Goal: Task Accomplishment & Management: Use online tool/utility

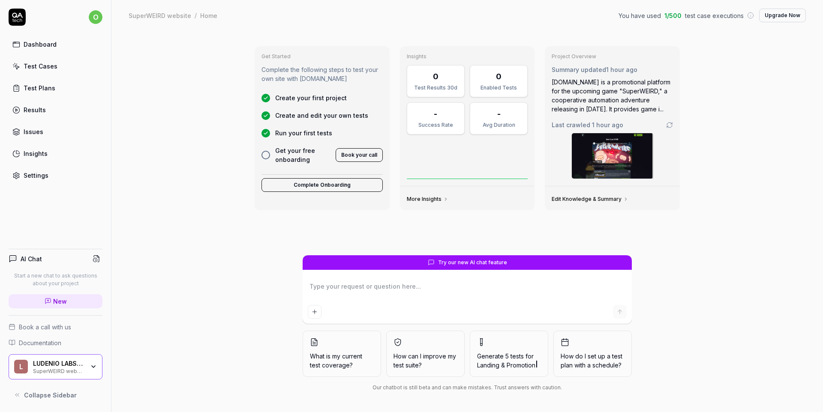
click at [44, 74] on link "Test Cases" at bounding box center [56, 66] width 94 height 17
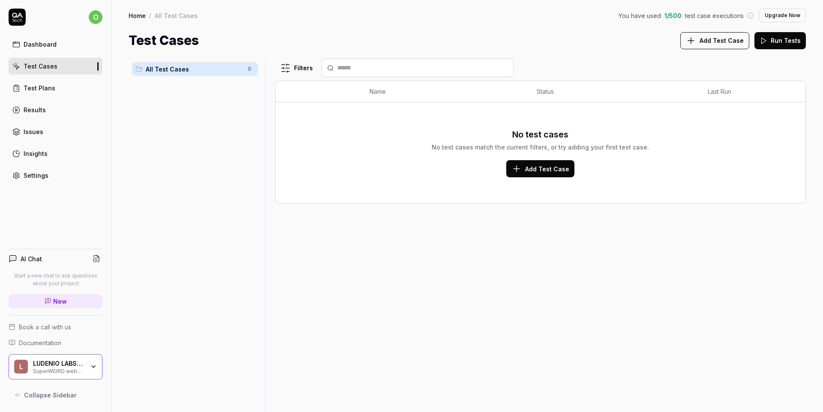
click at [39, 85] on div "Test Plans" at bounding box center [40, 88] width 32 height 9
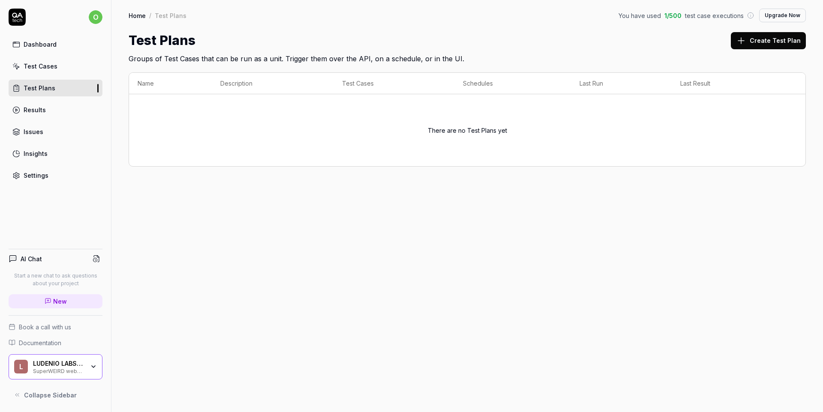
click at [83, 368] on div "SuperWEIRD website" at bounding box center [58, 370] width 51 height 7
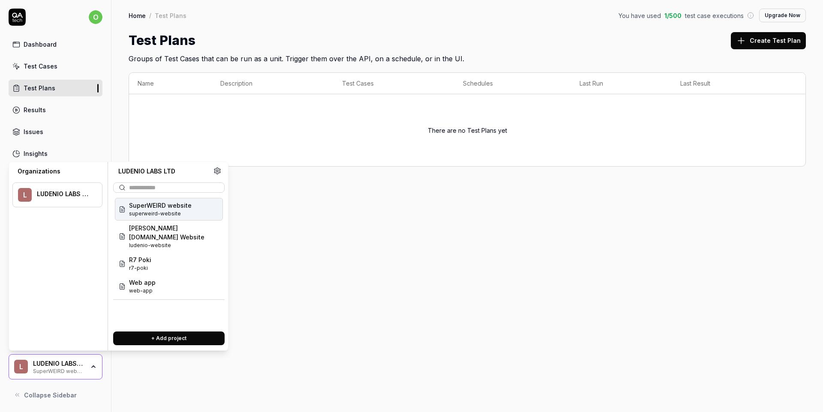
click at [163, 212] on span "superweird-website" at bounding box center [160, 214] width 63 height 8
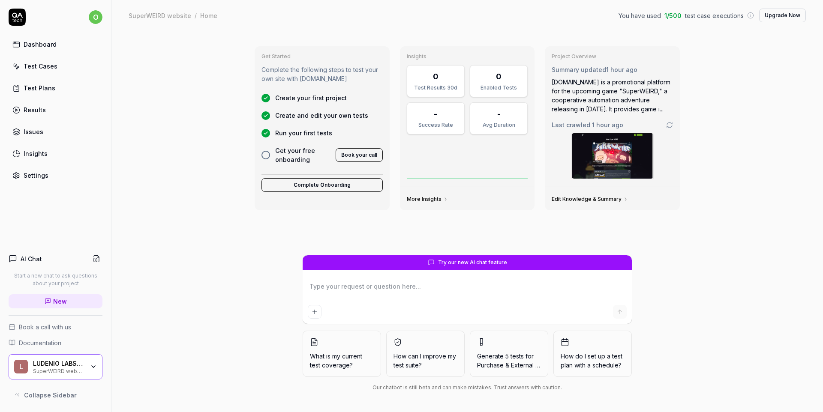
click at [315, 314] on icon "Add attachment" at bounding box center [314, 312] width 7 height 7
type textarea "*"
click at [468, 301] on textarea at bounding box center [467, 290] width 319 height 21
click at [674, 309] on div "Try our new AI chat feature What is my current test coverage? How can I improve…" at bounding box center [467, 325] width 439 height 140
click at [515, 363] on span "Landing & Promotion" at bounding box center [506, 365] width 58 height 7
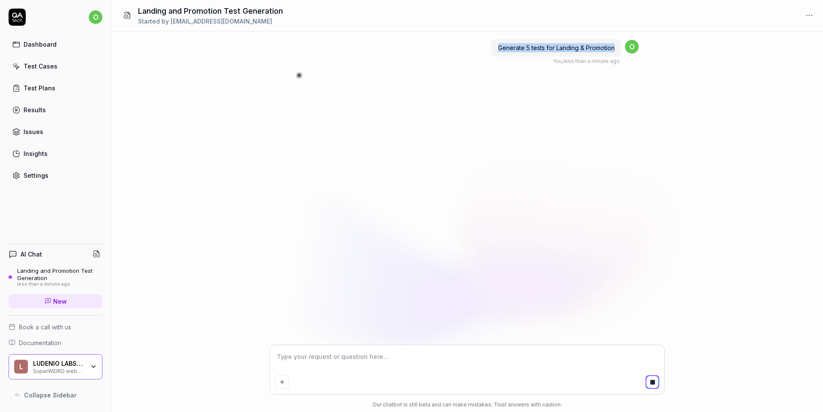
drag, startPoint x: 498, startPoint y: 48, endPoint x: 614, endPoint y: 49, distance: 115.7
click at [614, 49] on span "Generate 5 tests for Landing & Promotion" at bounding box center [556, 47] width 117 height 7
copy span "Generate 5 tests for Landing & Promotion"
click at [91, 367] on icon "button" at bounding box center [93, 366] width 7 height 7
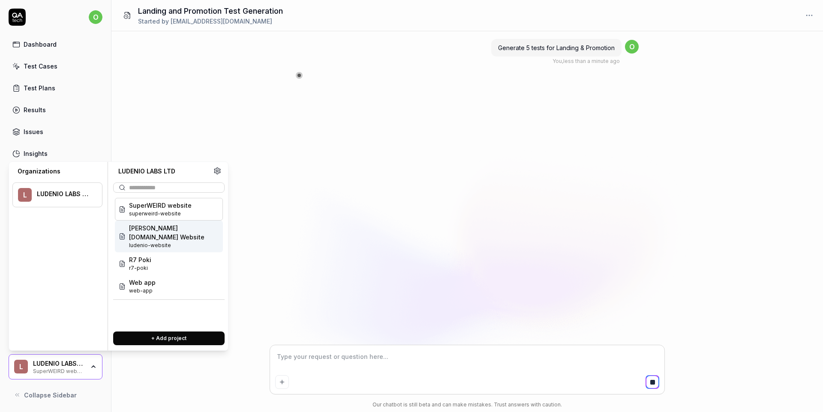
click at [153, 226] on span "[PERSON_NAME][DOMAIN_NAME] Website" at bounding box center [174, 233] width 90 height 18
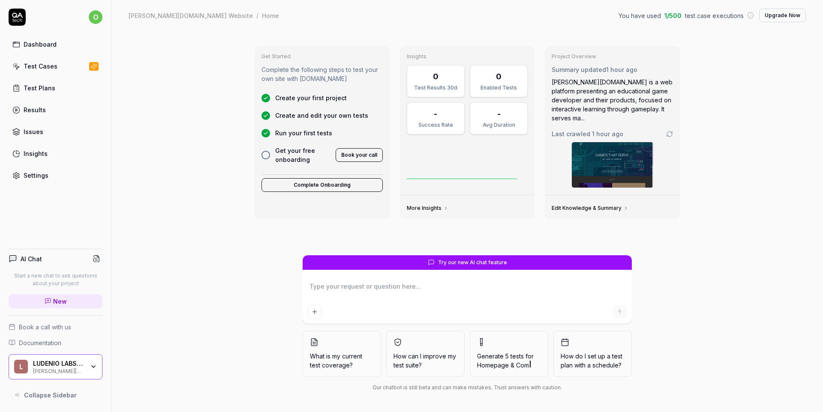
click at [390, 293] on textarea at bounding box center [467, 290] width 319 height 21
type textarea "*"
type textarea "Generate 5 tests for Landing & Promotion"
type textarea "*"
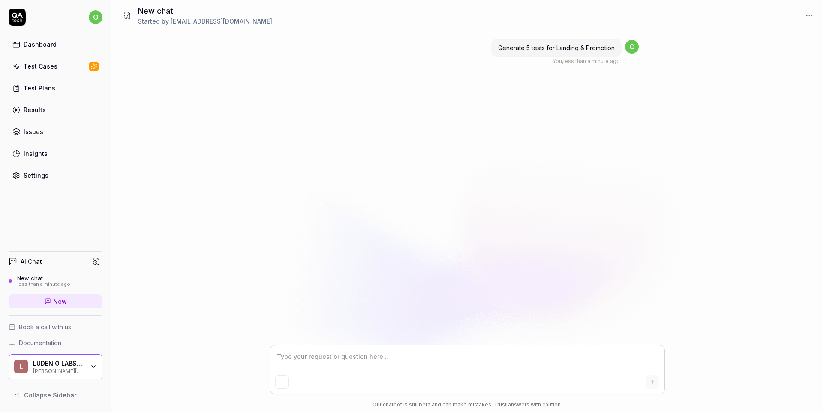
click at [85, 363] on div "LUDENIO LABS LTD Luden.io Website" at bounding box center [61, 367] width 57 height 15
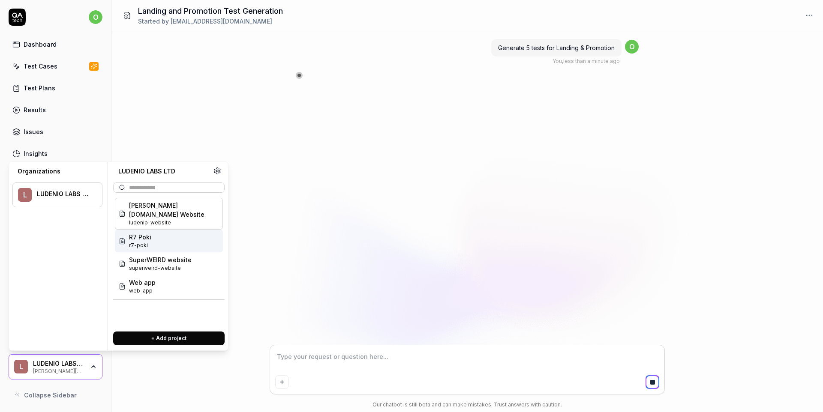
click at [175, 230] on div "R7 Poki r7-poki" at bounding box center [169, 241] width 108 height 23
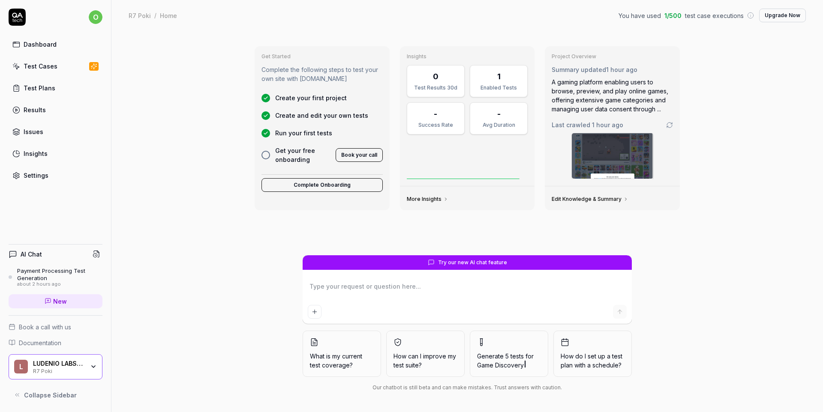
click at [60, 68] on link "Test Cases" at bounding box center [56, 66] width 94 height 17
type textarea "*"
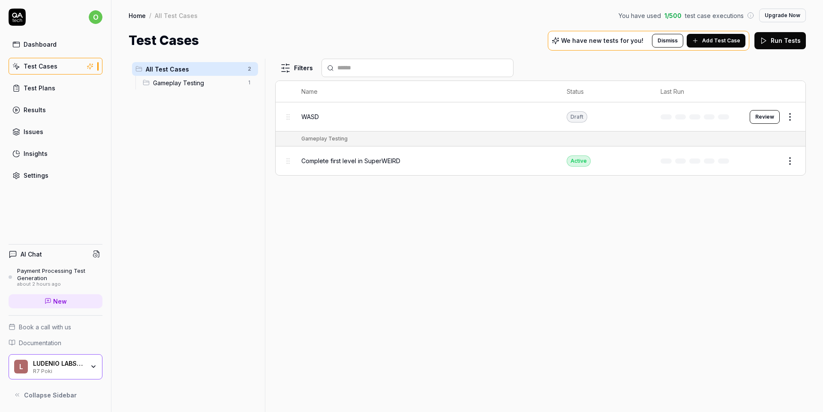
click at [88, 369] on div "LUDENIO LABS LTD R7 Poki" at bounding box center [61, 367] width 57 height 15
click at [360, 156] on span "Complete first level in SuperWEIRD" at bounding box center [350, 160] width 99 height 9
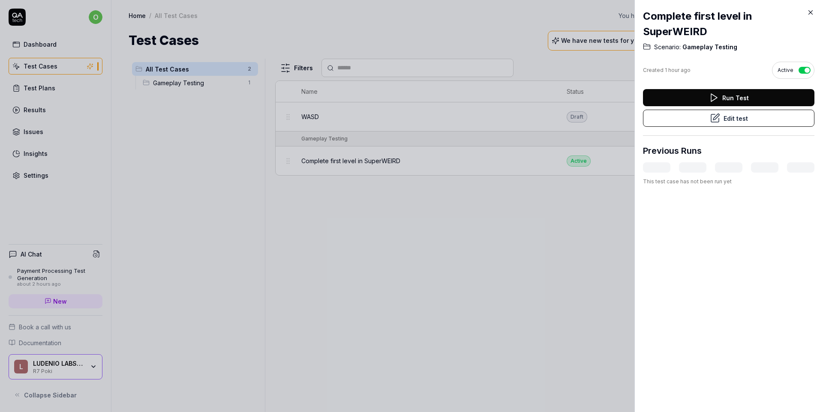
click at [708, 99] on icon at bounding box center [713, 98] width 10 height 10
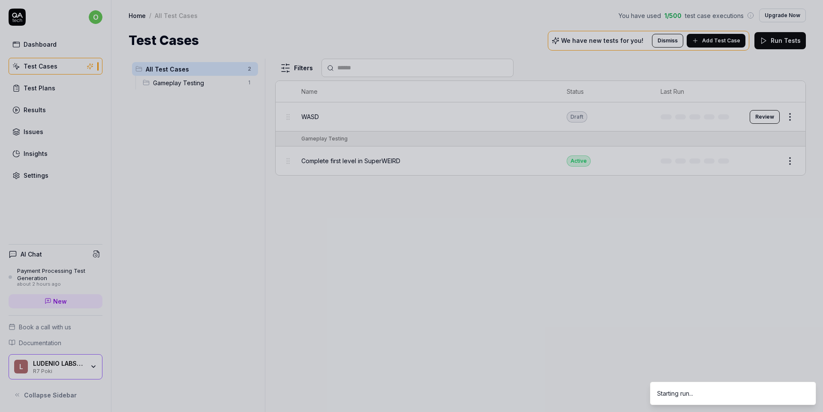
click at [192, 82] on div at bounding box center [411, 206] width 823 height 412
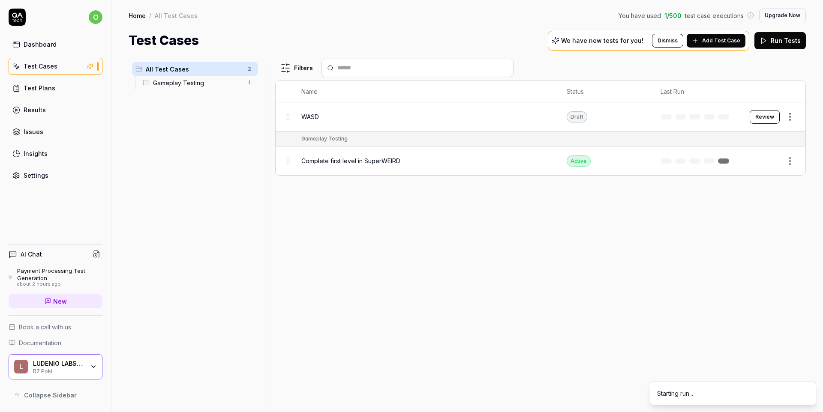
click at [183, 81] on span "Gameplay Testing" at bounding box center [198, 82] width 90 height 9
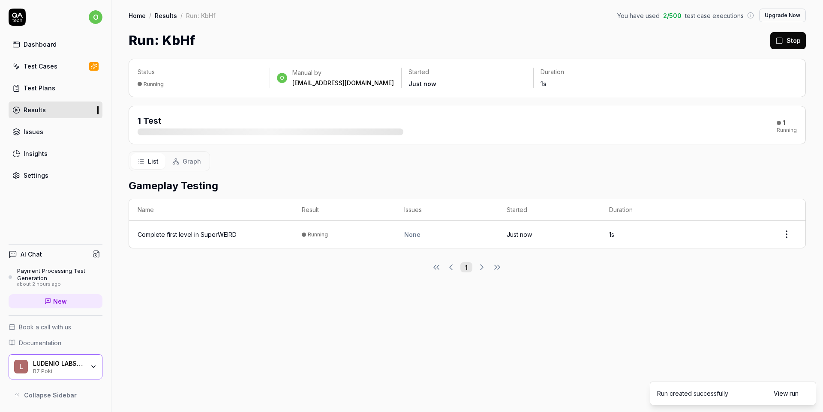
click at [192, 68] on p "Status" at bounding box center [200, 72] width 125 height 9
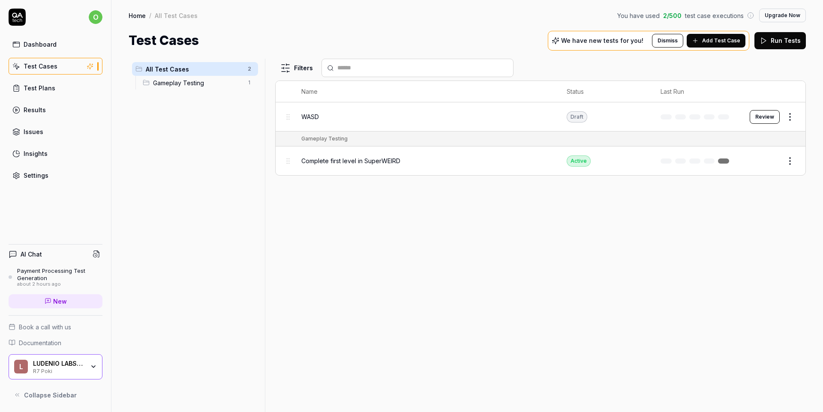
click at [320, 118] on div "WASD" at bounding box center [425, 116] width 248 height 9
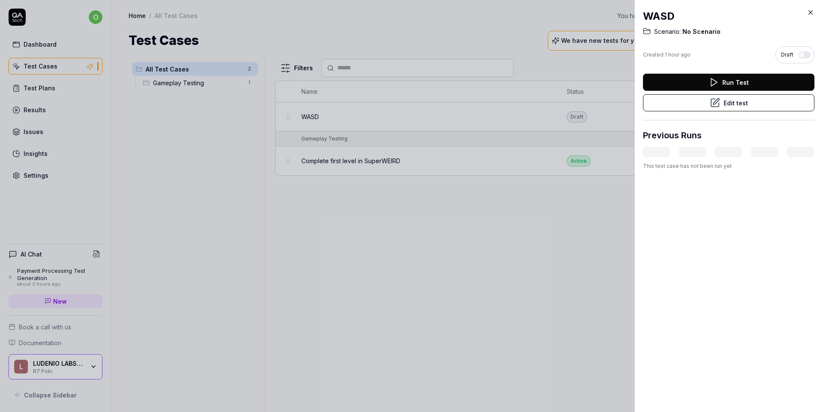
click at [708, 79] on icon at bounding box center [713, 82] width 10 height 10
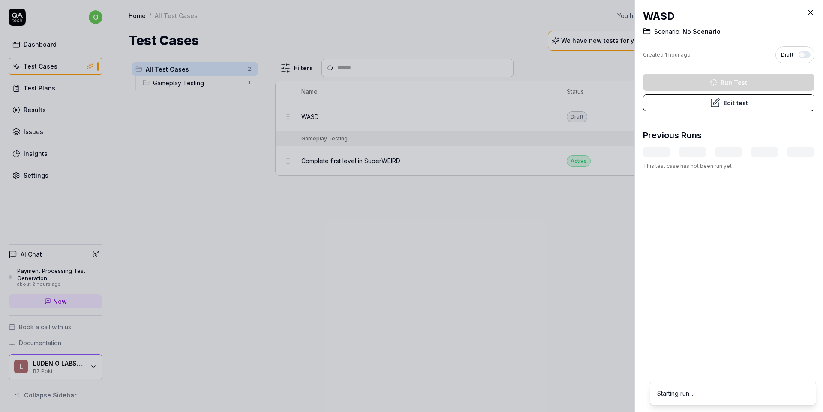
click at [407, 243] on div at bounding box center [411, 206] width 823 height 412
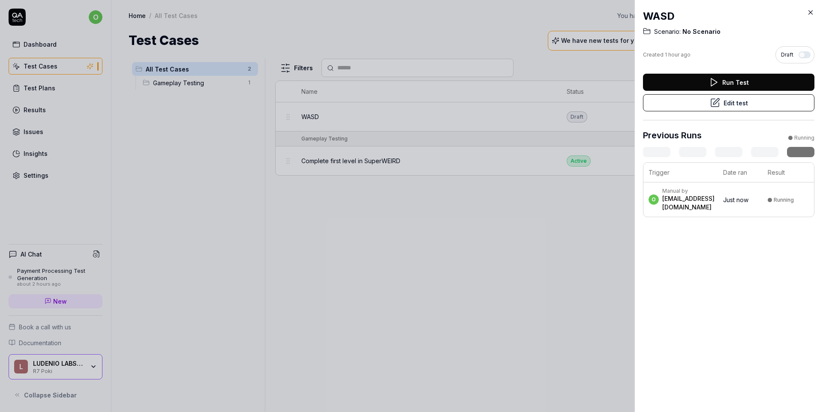
click at [509, 237] on div at bounding box center [411, 206] width 823 height 412
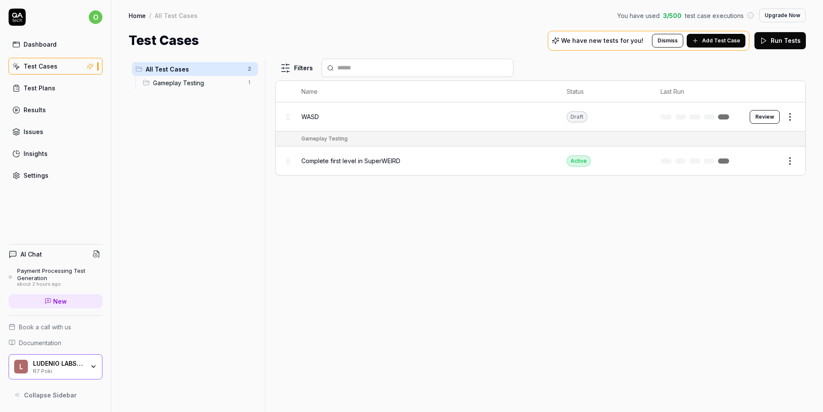
click at [415, 220] on div "Filters Name Status Last Run WASD Draft Review Gameplay Testing Complete first …" at bounding box center [540, 236] width 531 height 354
click at [676, 42] on button "Dismiss" at bounding box center [667, 41] width 31 height 14
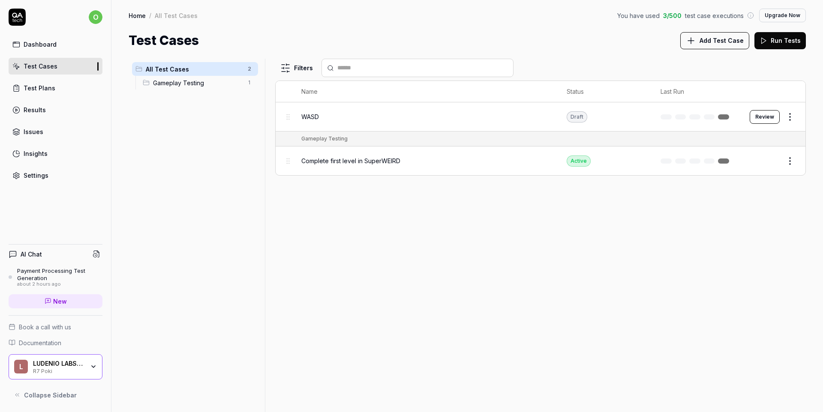
click at [394, 40] on div "Test Cases Add Test Case Run Tests" at bounding box center [467, 40] width 677 height 19
click at [331, 243] on div "Filters Name Status Last Run WASD Draft Review Gameplay Testing Complete first …" at bounding box center [540, 236] width 531 height 354
click at [50, 89] on div "Test Plans" at bounding box center [40, 88] width 32 height 9
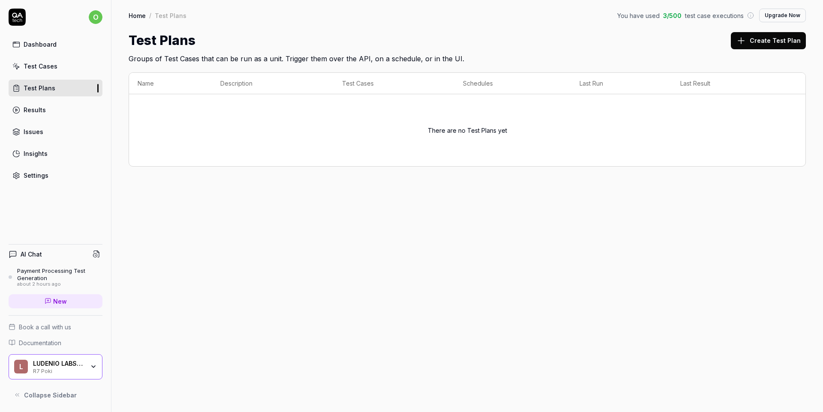
drag, startPoint x: 82, startPoint y: 368, endPoint x: 78, endPoint y: 364, distance: 5.2
click at [78, 365] on div "LUDENIO LABS LTD R7 Poki" at bounding box center [61, 367] width 57 height 15
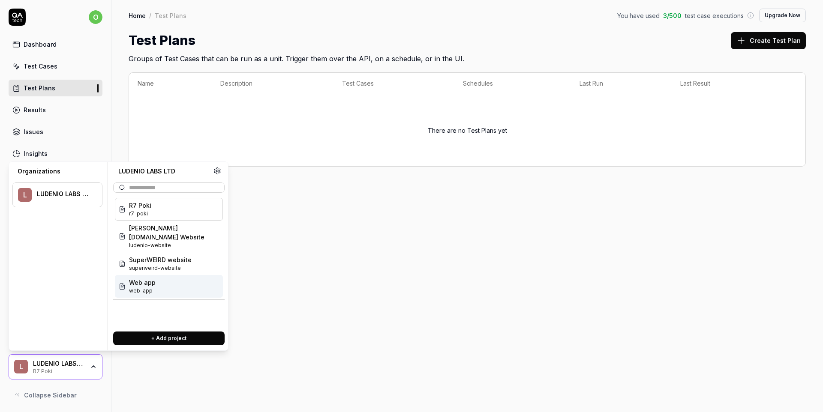
click at [161, 280] on div "Web app web-app" at bounding box center [169, 286] width 108 height 23
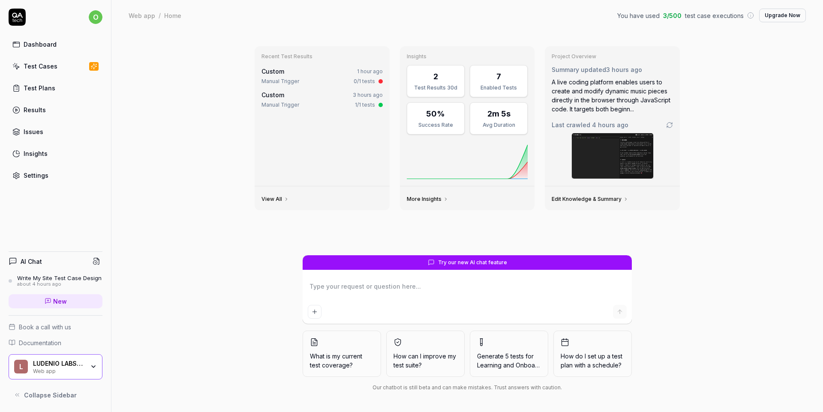
click at [88, 370] on div "LUDENIO LABS LTD Web app" at bounding box center [61, 367] width 57 height 15
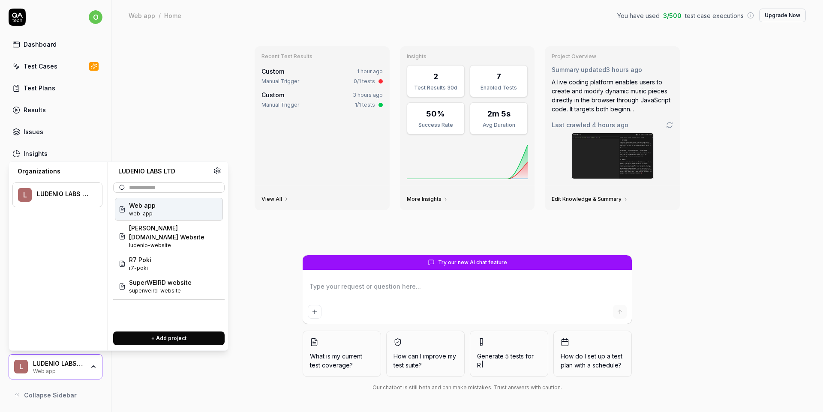
click at [192, 82] on div "Recent Test Results Custom 1 hour ago Manual Trigger 0/1 tests Custom 3 hours a…" at bounding box center [466, 221] width 711 height 381
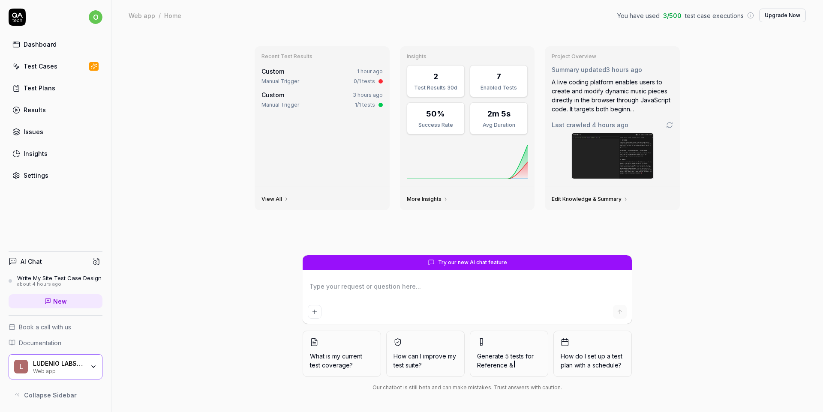
click at [54, 74] on link "Test Cases" at bounding box center [56, 66] width 94 height 17
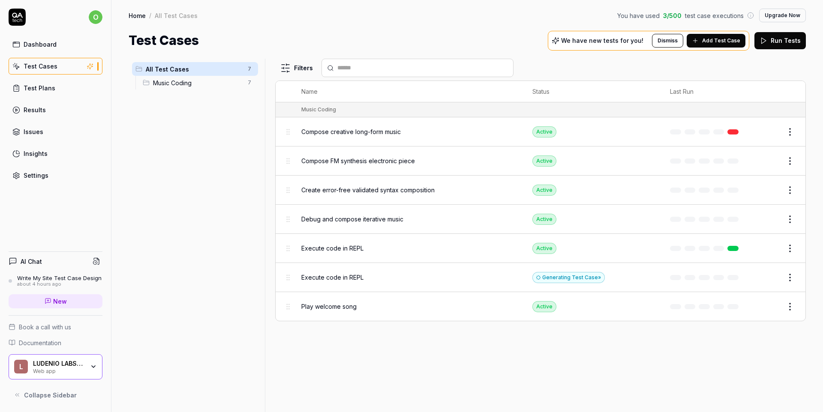
click at [80, 371] on div "Web app" at bounding box center [58, 370] width 51 height 7
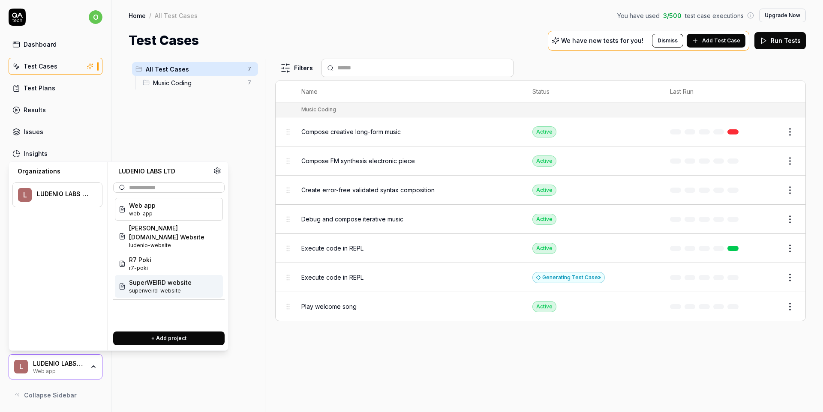
click at [159, 278] on span "SuperWEIRD website" at bounding box center [160, 282] width 63 height 9
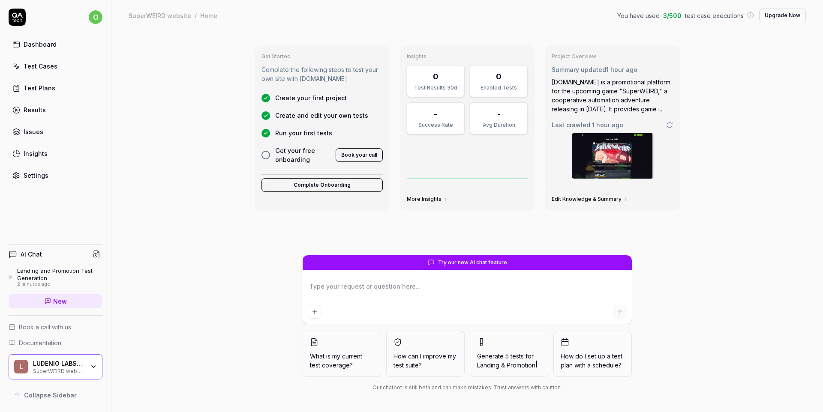
click at [37, 63] on div "Test Cases" at bounding box center [41, 66] width 34 height 9
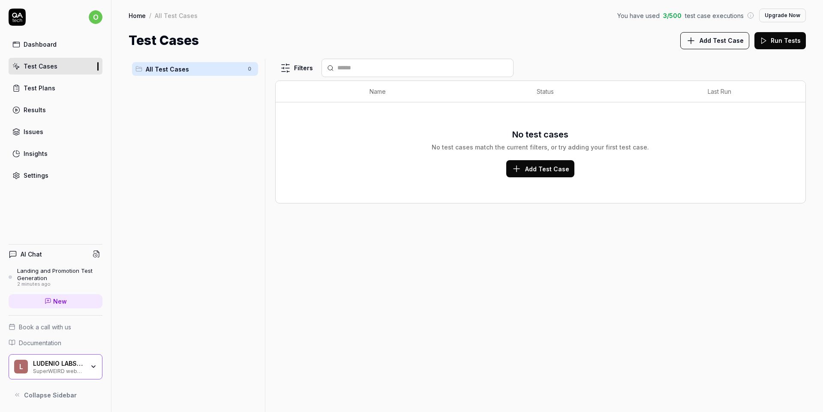
click at [48, 272] on div "Landing and Promotion Test Generation" at bounding box center [59, 274] width 85 height 14
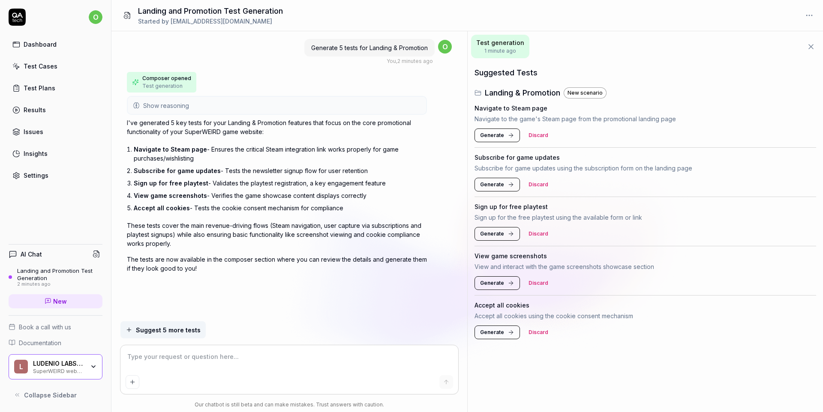
click at [498, 133] on span "Generate" at bounding box center [492, 136] width 24 height 8
click at [498, 183] on span "Generate" at bounding box center [492, 185] width 24 height 8
click at [496, 240] on button "Generate" at bounding box center [496, 234] width 45 height 14
click at [492, 285] on span "Generate" at bounding box center [492, 283] width 24 height 8
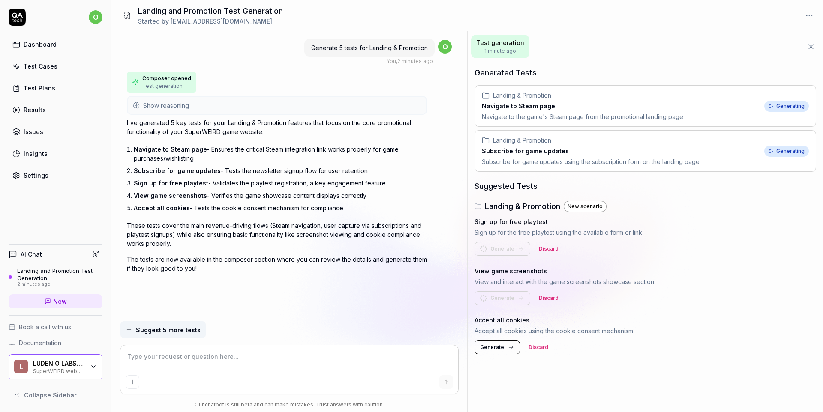
click at [503, 343] on button "Generate" at bounding box center [496, 348] width 45 height 14
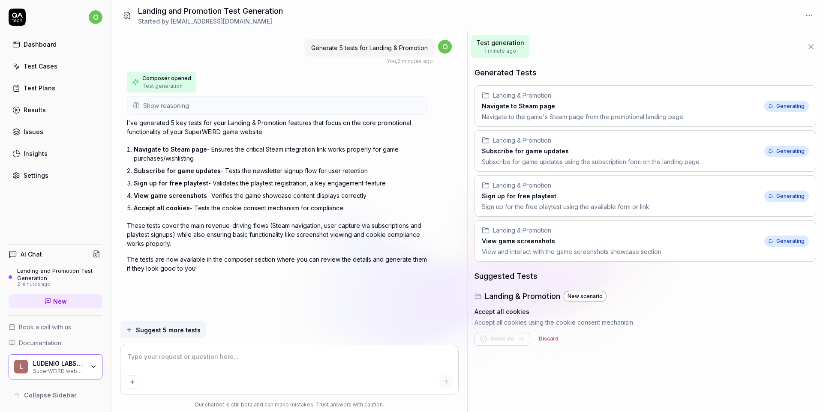
click at [81, 363] on div "LUDENIO LABS LTD" at bounding box center [58, 364] width 51 height 8
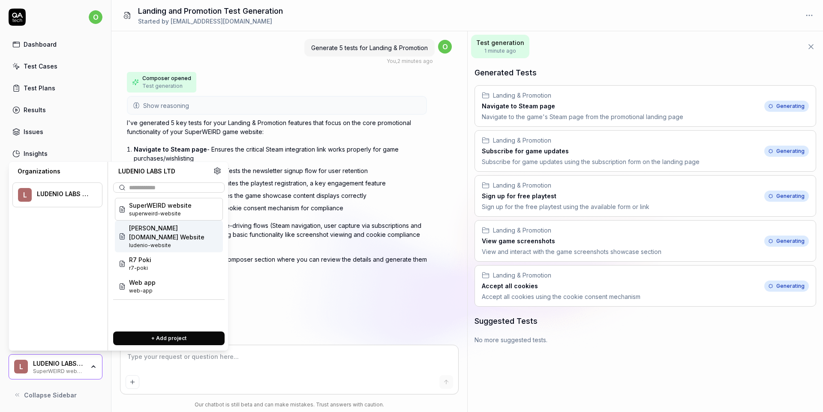
click at [163, 232] on span "[PERSON_NAME][DOMAIN_NAME] Website" at bounding box center [174, 233] width 90 height 18
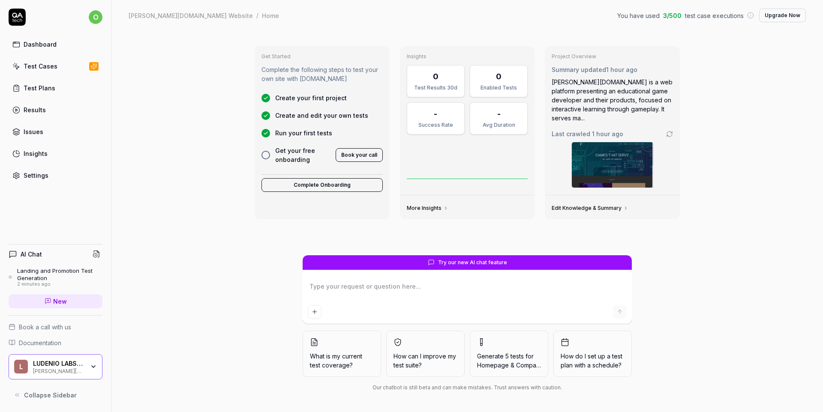
click at [32, 267] on div "Landing and Promotion Test Generation" at bounding box center [59, 274] width 85 height 14
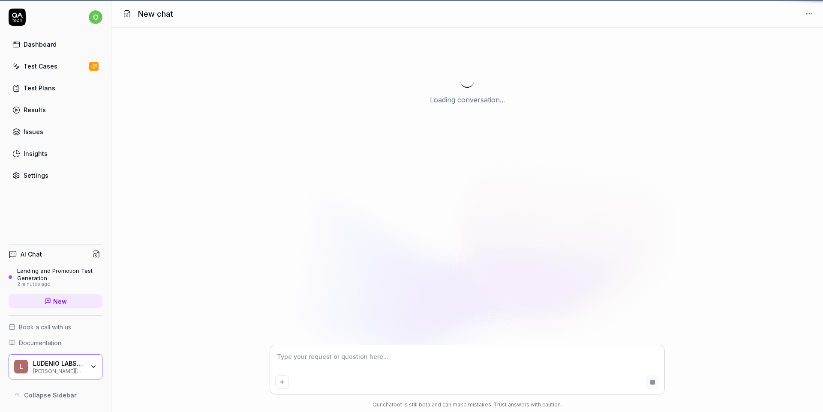
scroll to position [81, 0]
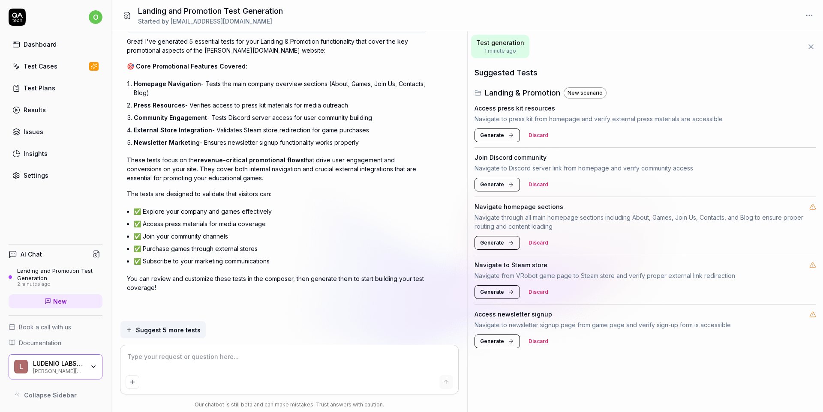
click at [492, 138] on span "Generate" at bounding box center [492, 136] width 24 height 8
click at [497, 185] on span "Generate" at bounding box center [492, 185] width 24 height 8
click at [498, 244] on span "Generate" at bounding box center [492, 243] width 24 height 8
click at [498, 288] on span "Generate" at bounding box center [492, 292] width 24 height 8
click at [498, 341] on span "Generate" at bounding box center [492, 342] width 24 height 8
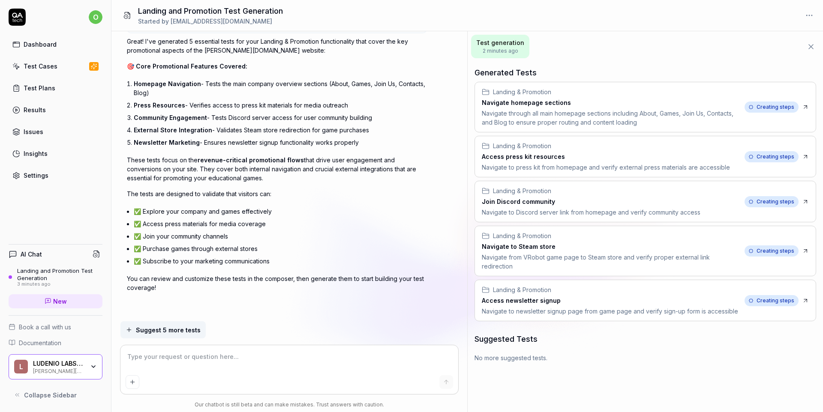
click at [48, 275] on div "Landing and Promotion Test Generation" at bounding box center [59, 274] width 85 height 14
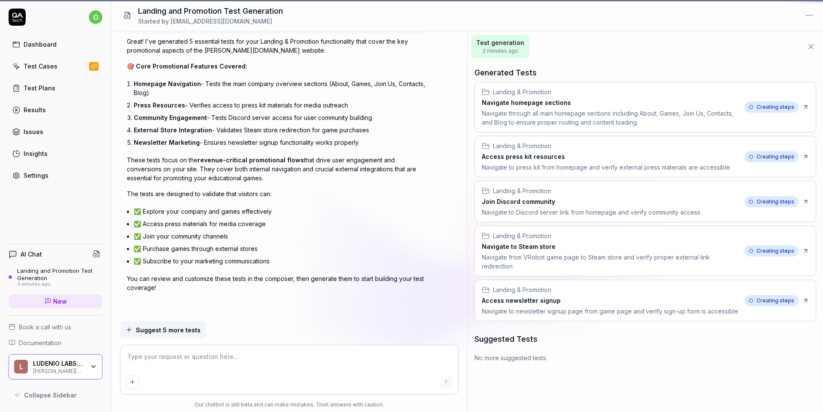
type textarea "*"
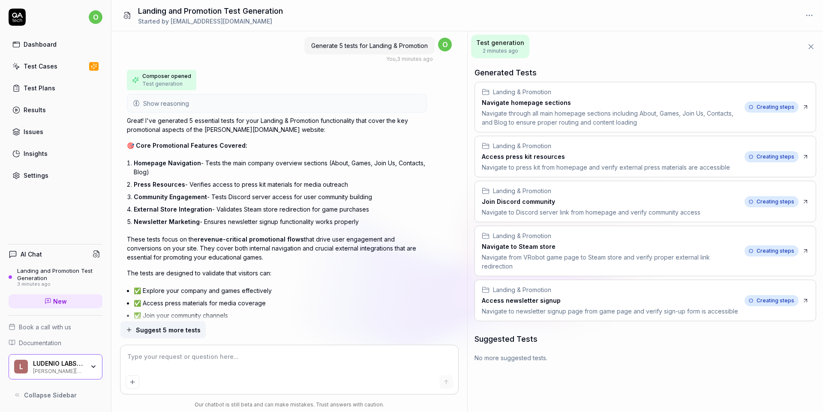
scroll to position [0, 0]
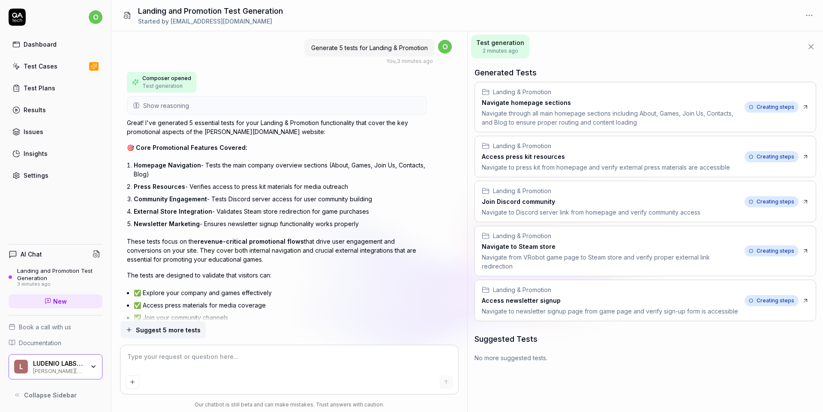
click at [41, 66] on div "Test Cases" at bounding box center [41, 66] width 34 height 9
